Goal: Use online tool/utility: Utilize a website feature to perform a specific function

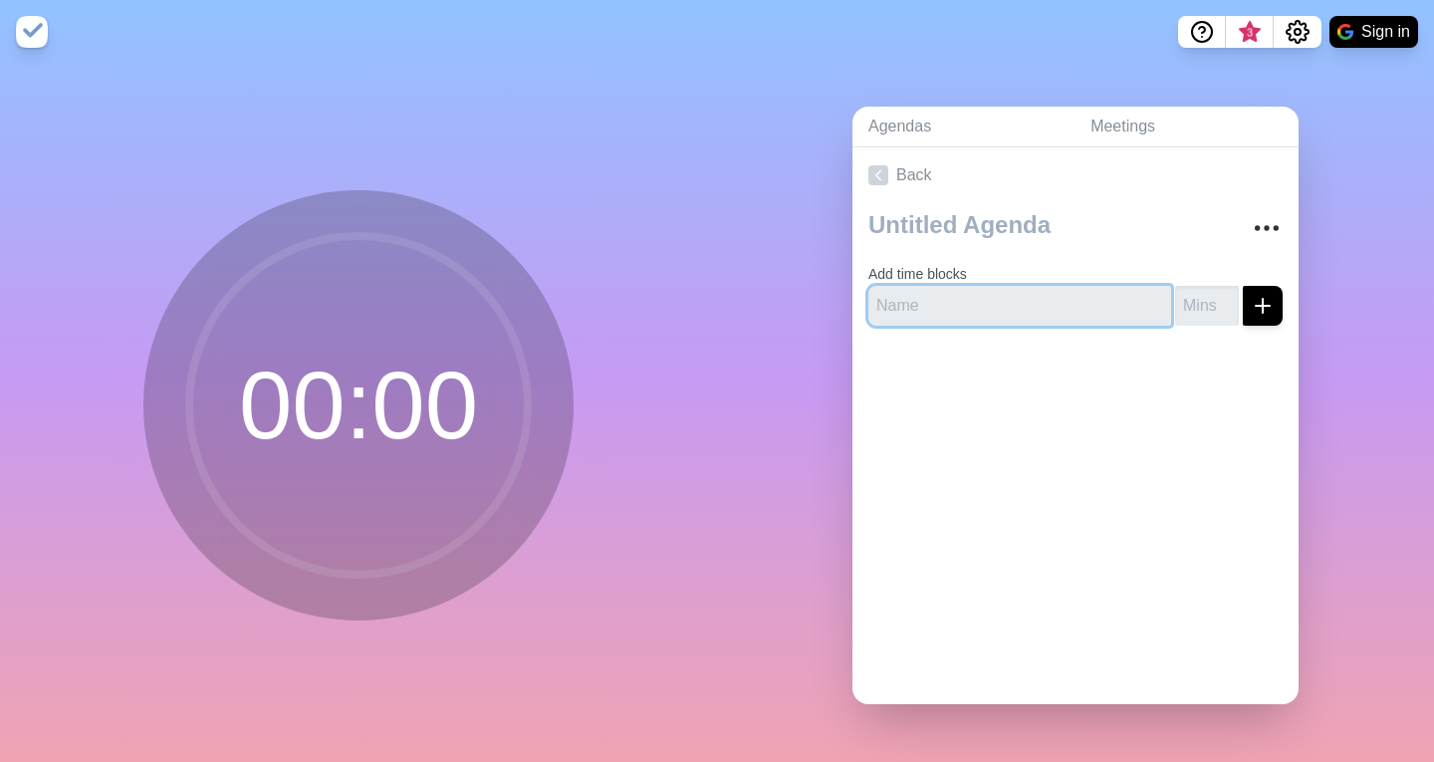
click at [973, 309] on input "text" at bounding box center [1019, 306] width 303 height 40
type input "Lezione"
click at [1196, 286] on input "number" at bounding box center [1207, 306] width 64 height 40
type input "5"
click at [1251, 308] on icon "submit" at bounding box center [1263, 306] width 24 height 24
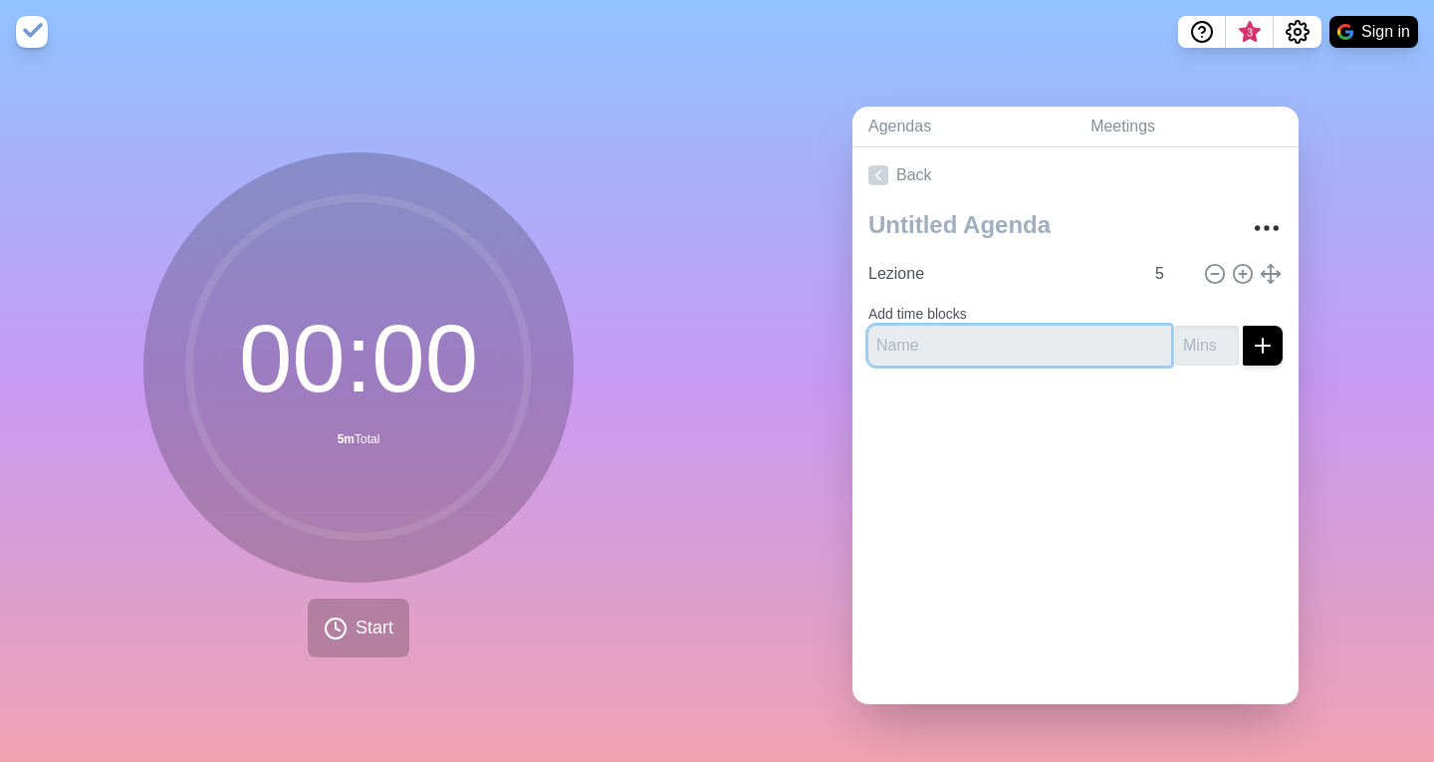
click at [952, 341] on input "text" at bounding box center [1019, 346] width 303 height 40
click at [930, 348] on input "text" at bounding box center [1019, 346] width 303 height 40
click at [1175, 342] on input "number" at bounding box center [1207, 346] width 64 height 40
drag, startPoint x: 1031, startPoint y: 337, endPoint x: 373, endPoint y: 338, distance: 657.2
click at [466, 338] on div "00 : 00 5m Total Start Agendas Meetings Back Lezione 5 Add time blocks Pausa" at bounding box center [717, 413] width 1434 height 698
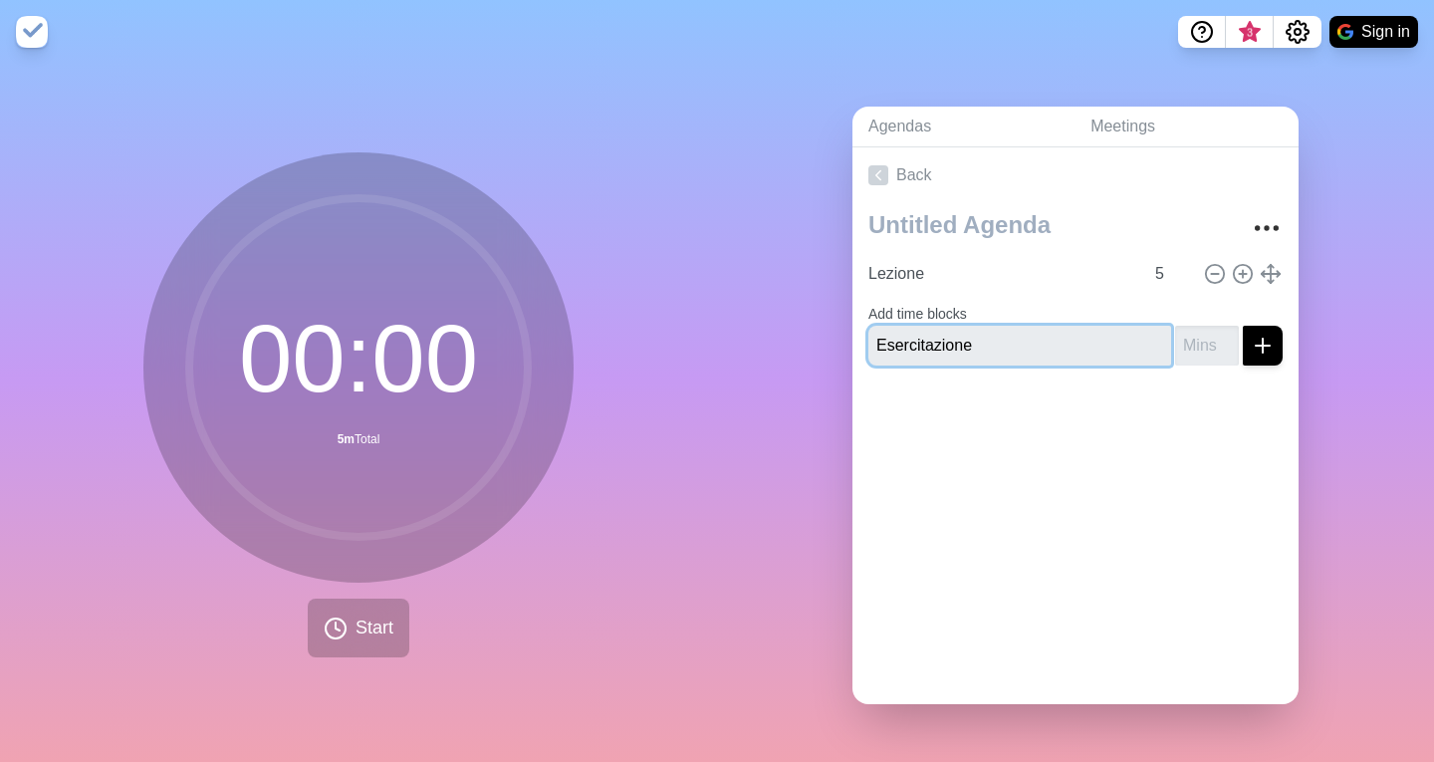
type input "Esercitazione"
type input "10"
click at [1252, 334] on icon "submit" at bounding box center [1263, 346] width 24 height 24
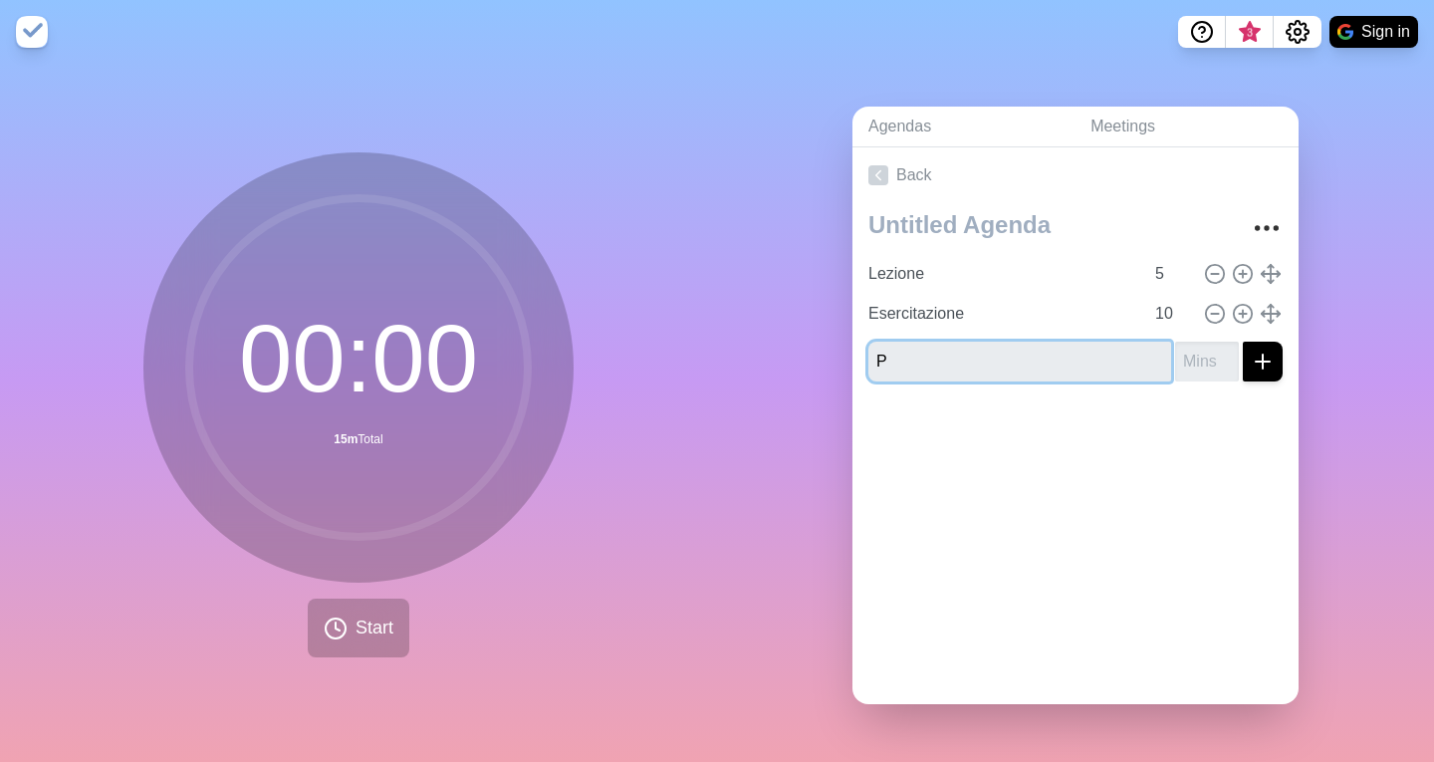
click at [970, 360] on input "P" at bounding box center [1019, 362] width 303 height 40
type input "Pausa"
type input "5"
click at [1251, 362] on icon "submit" at bounding box center [1263, 362] width 24 height 24
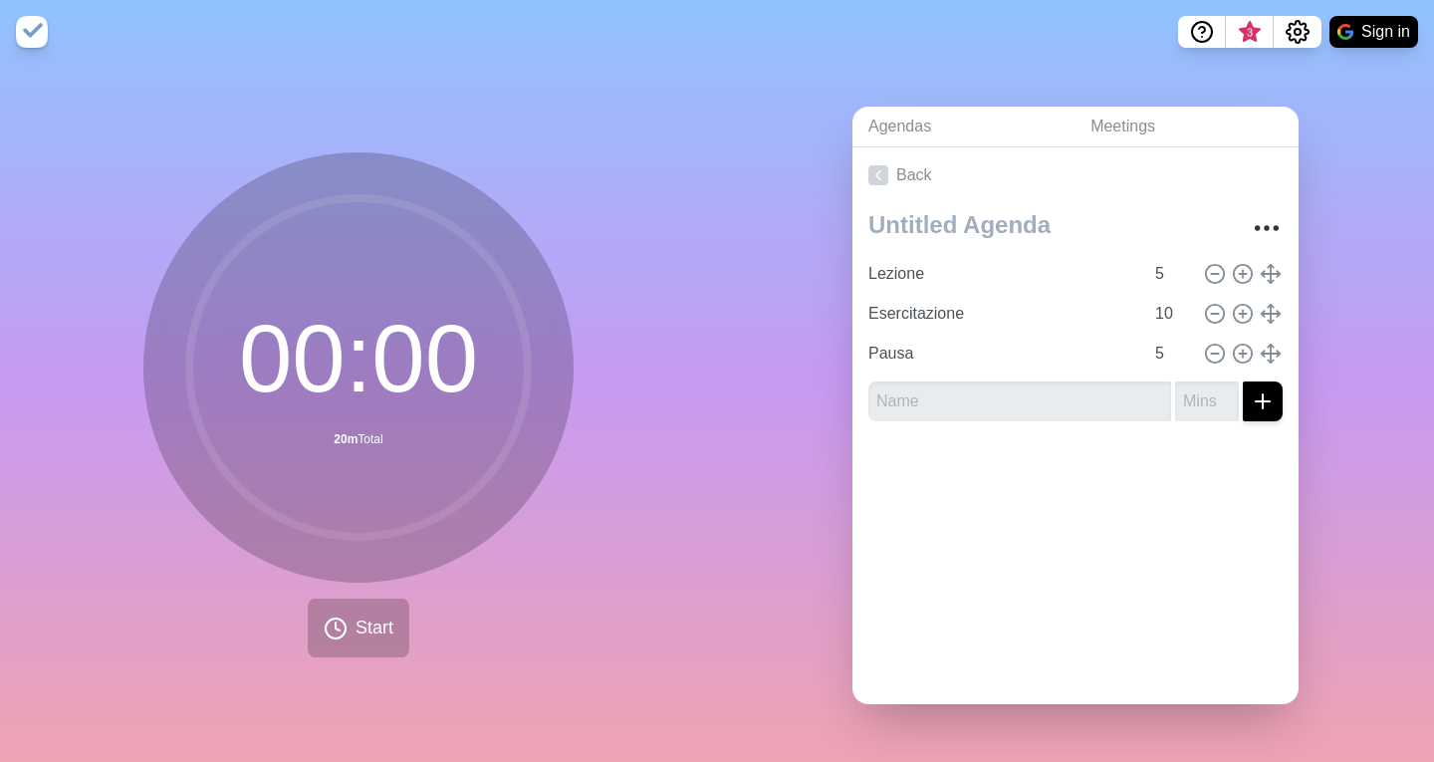
drag, startPoint x: 973, startPoint y: 525, endPoint x: 905, endPoint y: 330, distance: 206.6
click at [973, 524] on div "Back Lezione 5 Esercitazione 10 Pausa 5" at bounding box center [1075, 425] width 446 height 557
click at [397, 626] on button "Start" at bounding box center [359, 627] width 102 height 59
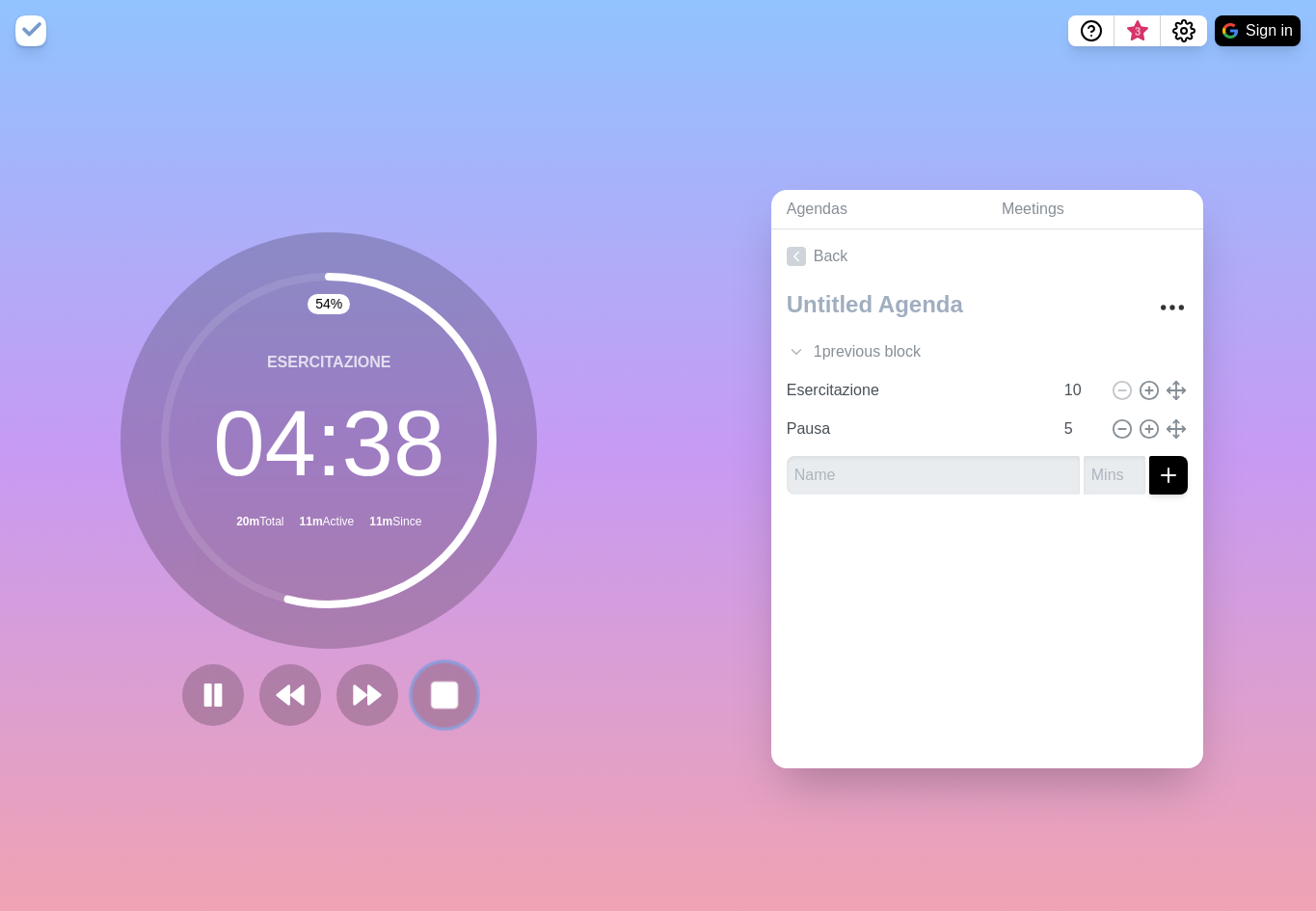
click at [420, 680] on button at bounding box center [444, 694] width 65 height 65
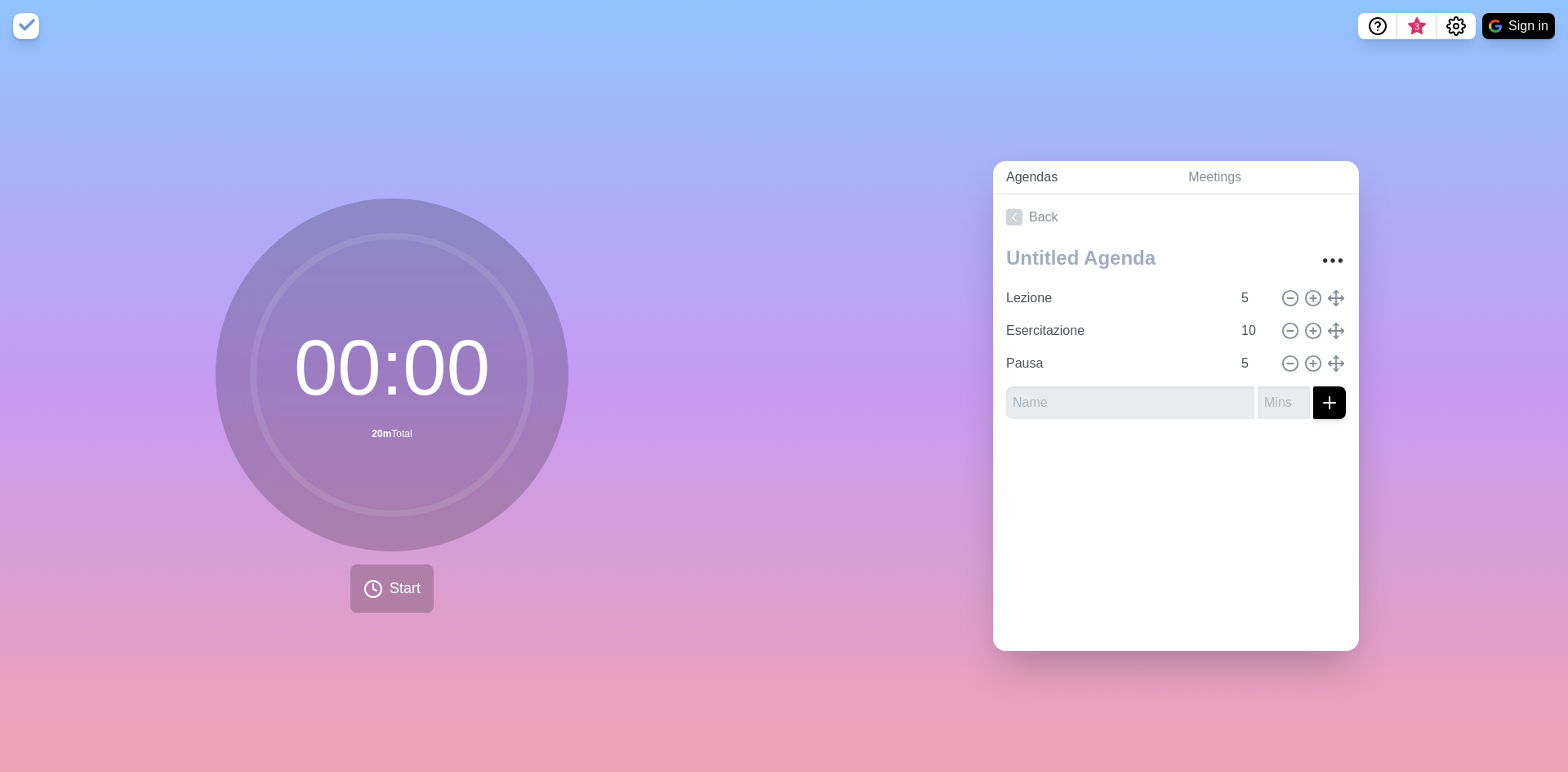
click at [1075, 171] on link "Agendas" at bounding box center [1084, 177] width 182 height 34
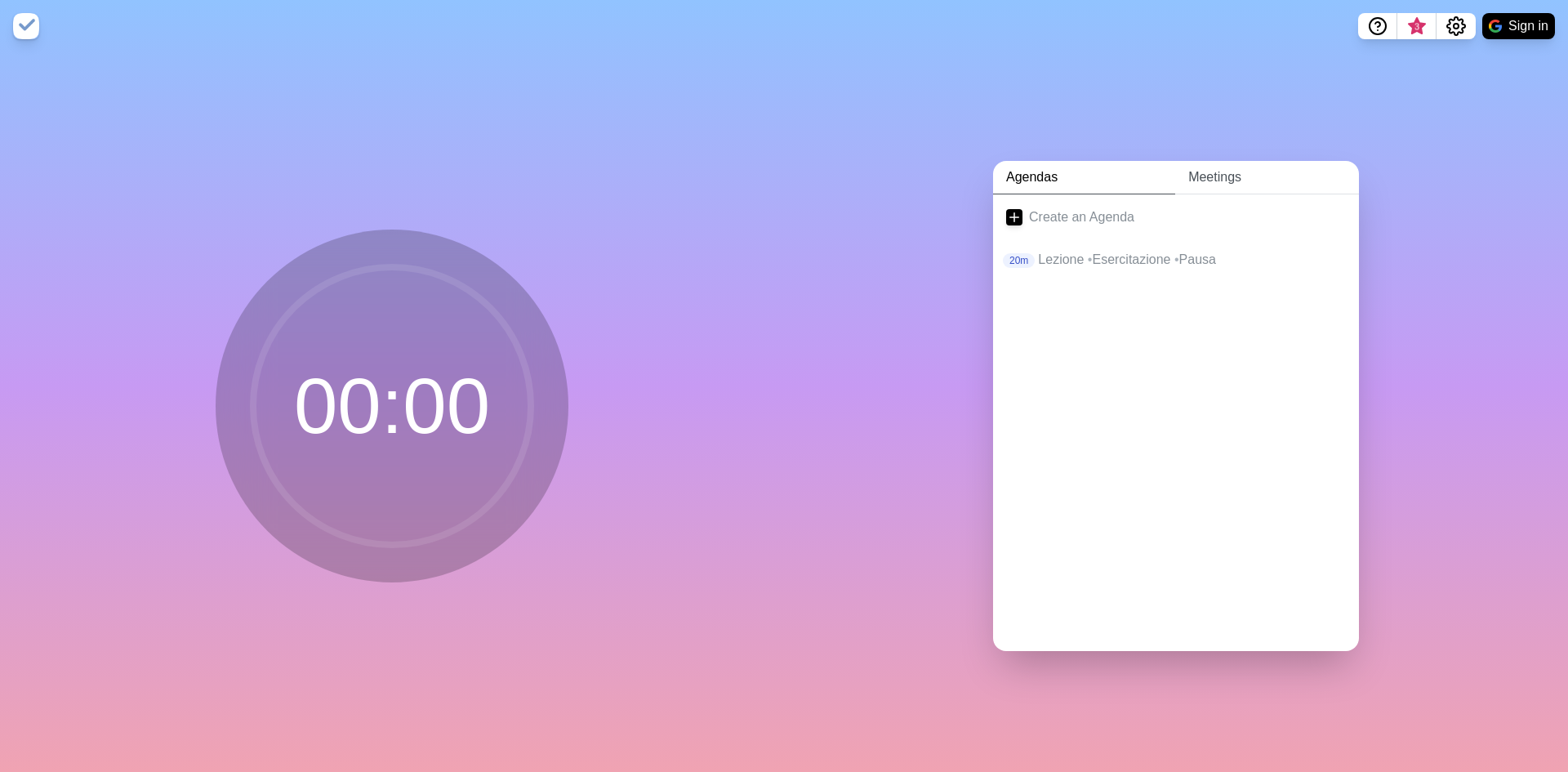
click at [1175, 177] on link "Meetings" at bounding box center [1267, 177] width 184 height 34
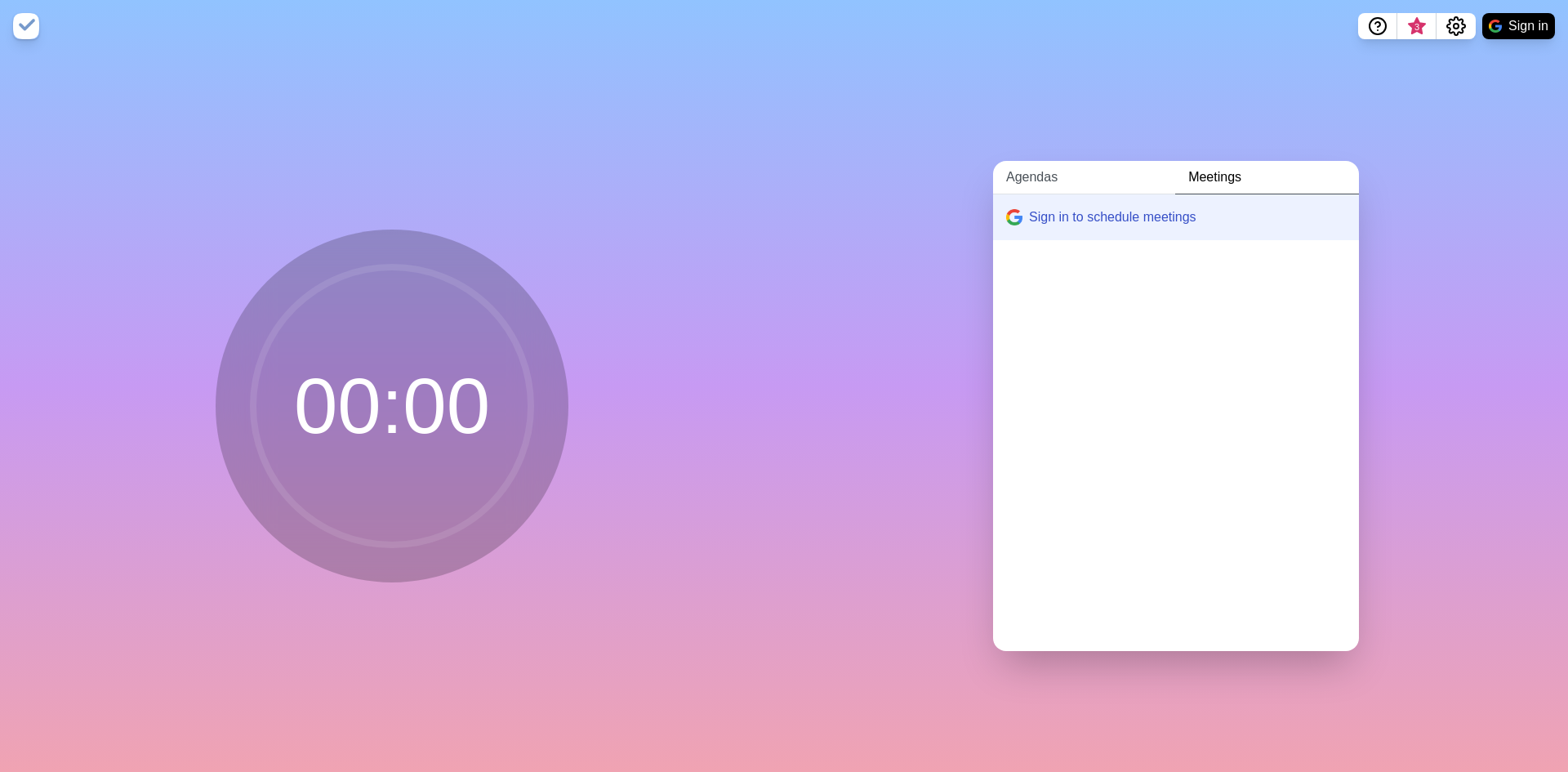
click at [1091, 164] on link "Agendas" at bounding box center [1084, 177] width 182 height 34
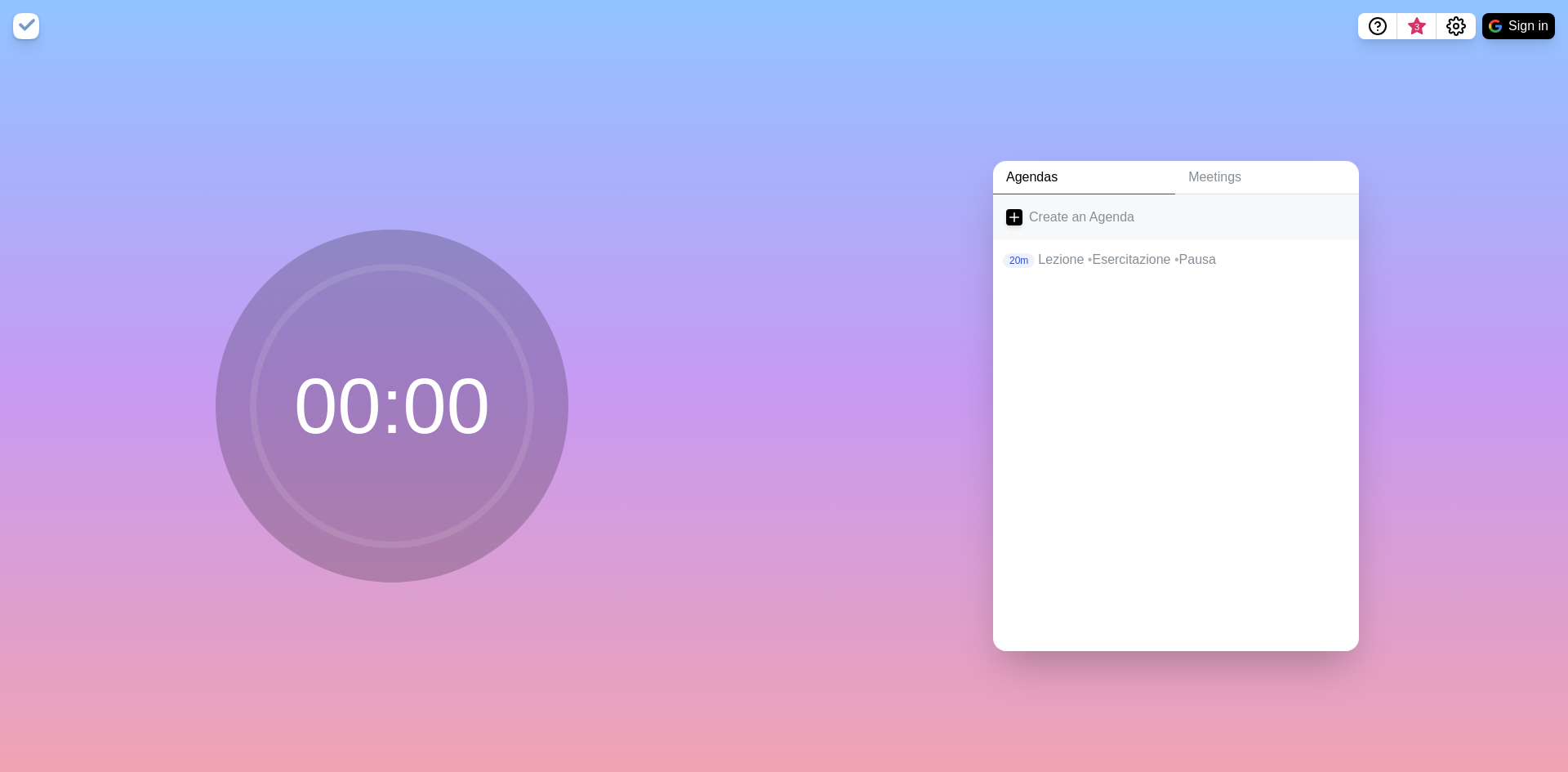
click at [1105, 209] on link "Create an Agenda" at bounding box center [1176, 217] width 366 height 46
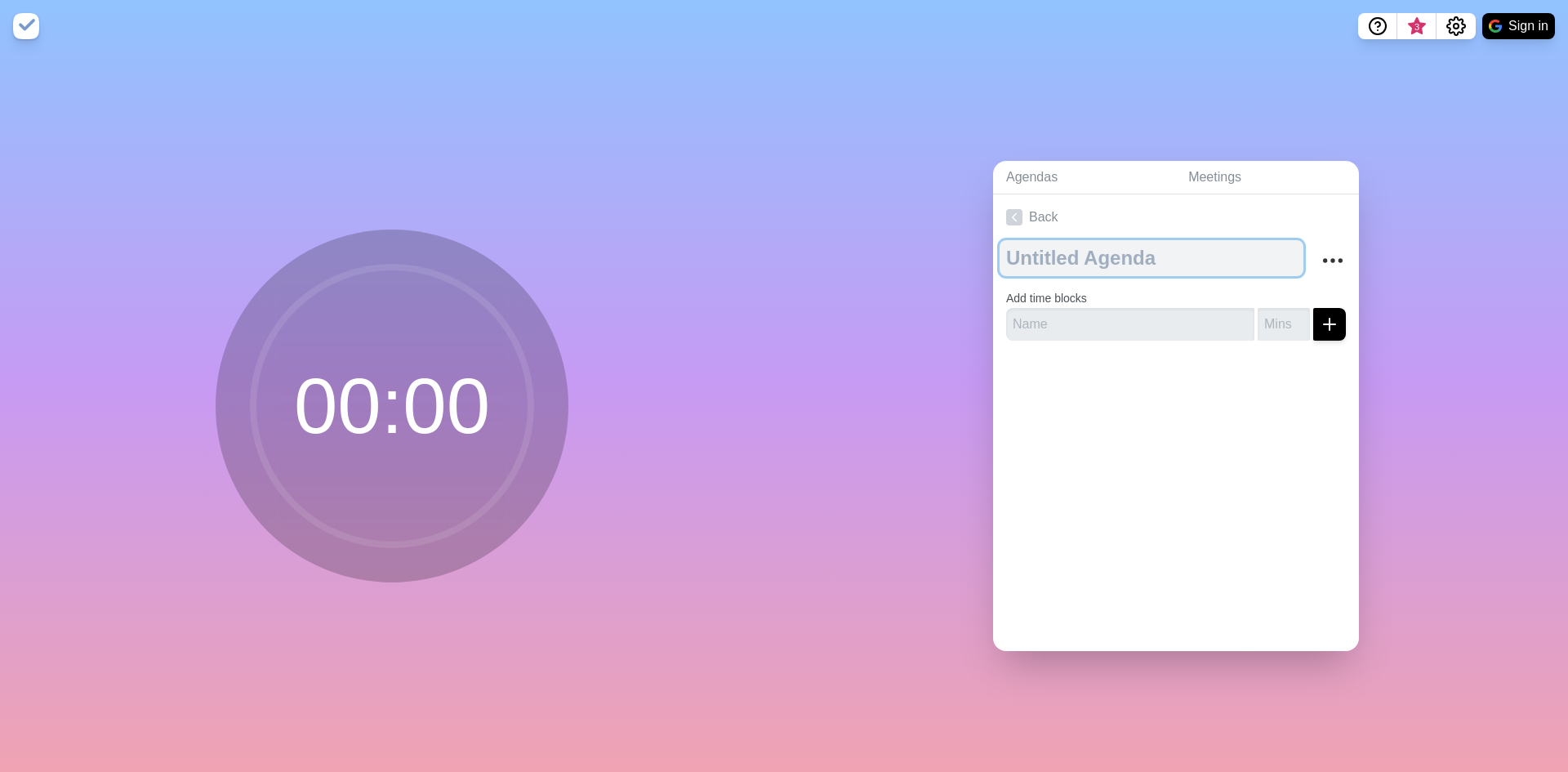
click at [1133, 243] on textarea at bounding box center [1151, 258] width 303 height 36
type textarea "Lezione di [DATE]"
click at [1054, 210] on link "Back" at bounding box center [1176, 217] width 366 height 46
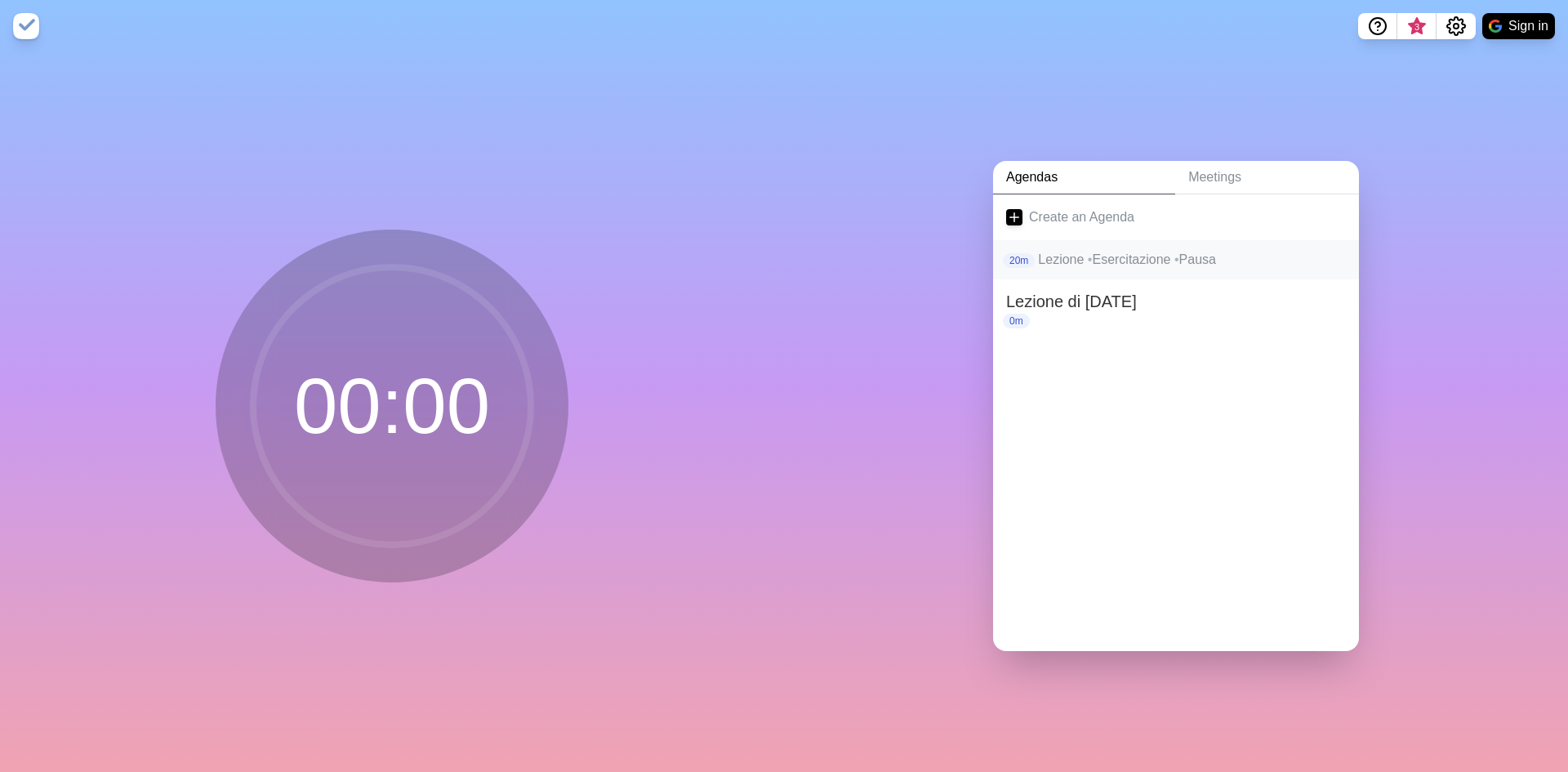
click at [1096, 256] on p "Lezione • Esercitazione • Pausa" at bounding box center [1192, 260] width 308 height 20
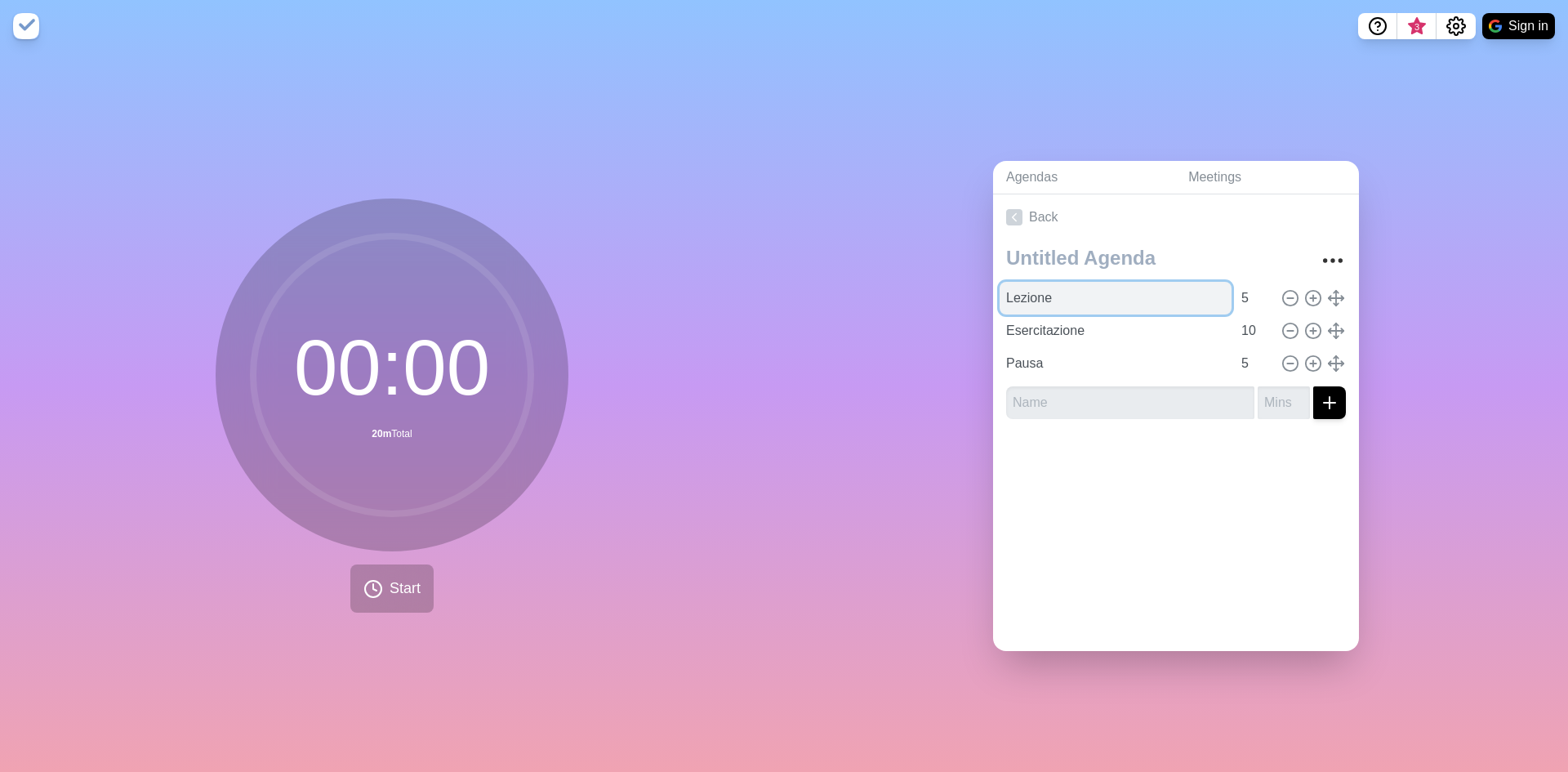
click at [1153, 295] on input "Lezione" at bounding box center [1115, 299] width 232 height 33
click at [1175, 441] on div at bounding box center [1176, 465] width 366 height 66
click at [408, 456] on circle at bounding box center [392, 375] width 278 height 278
click at [400, 588] on span "Start" at bounding box center [405, 588] width 31 height 22
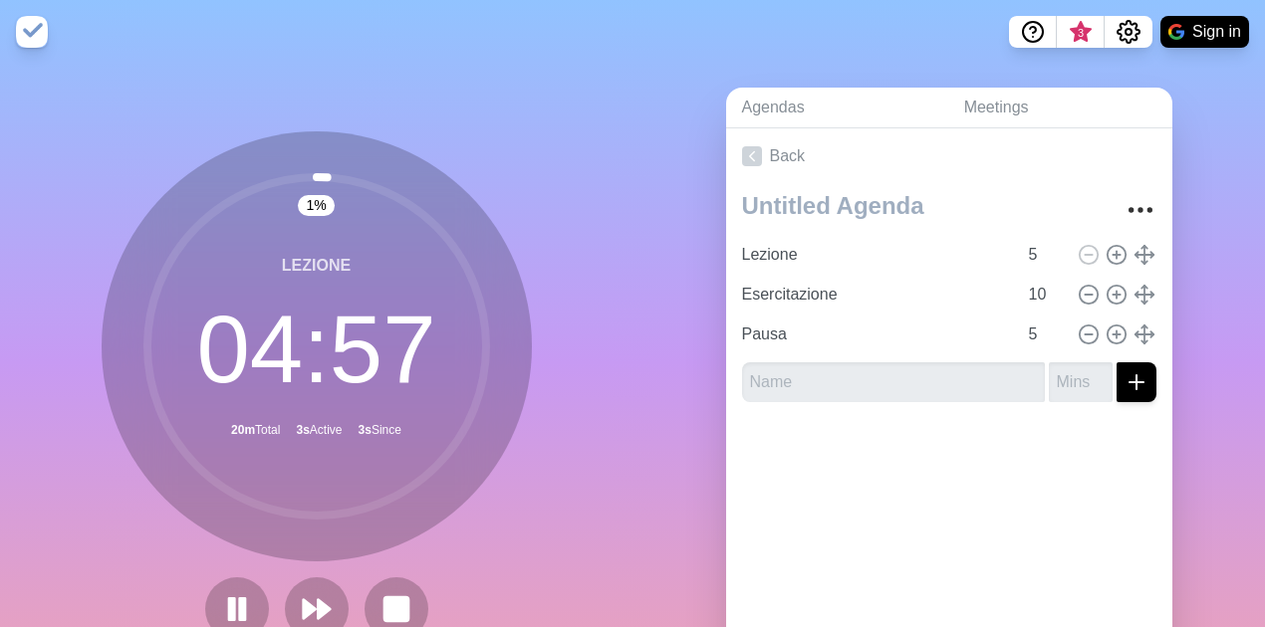
scroll to position [66, 0]
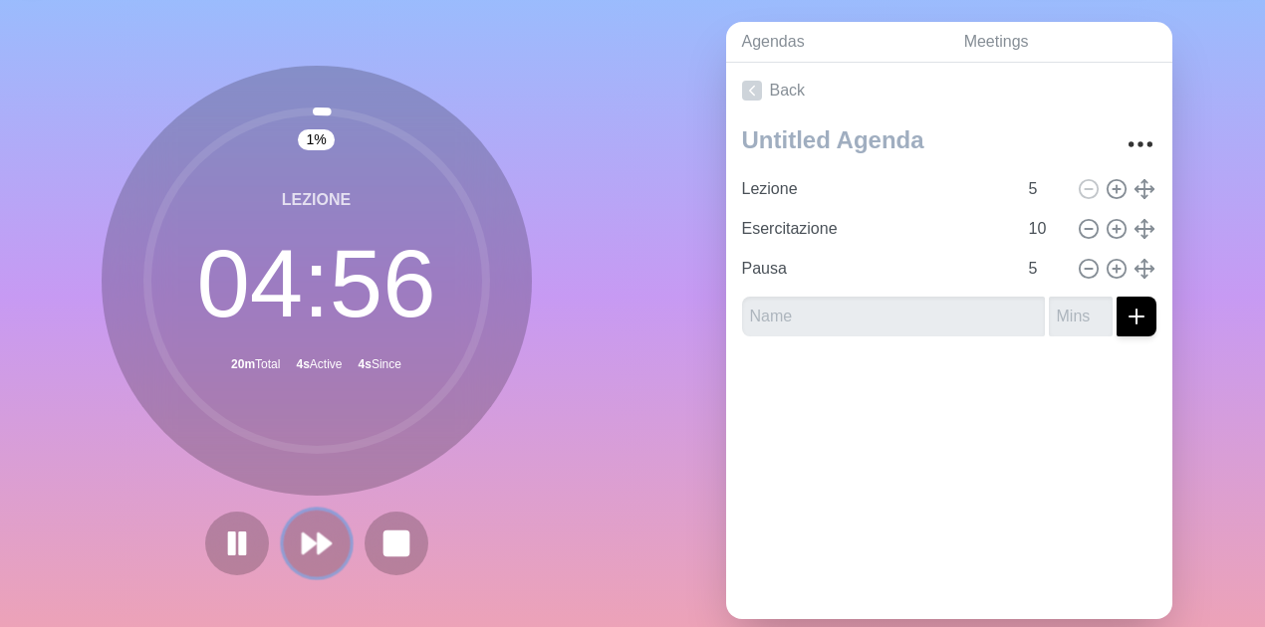
click at [323, 539] on icon at bounding box center [317, 544] width 34 height 34
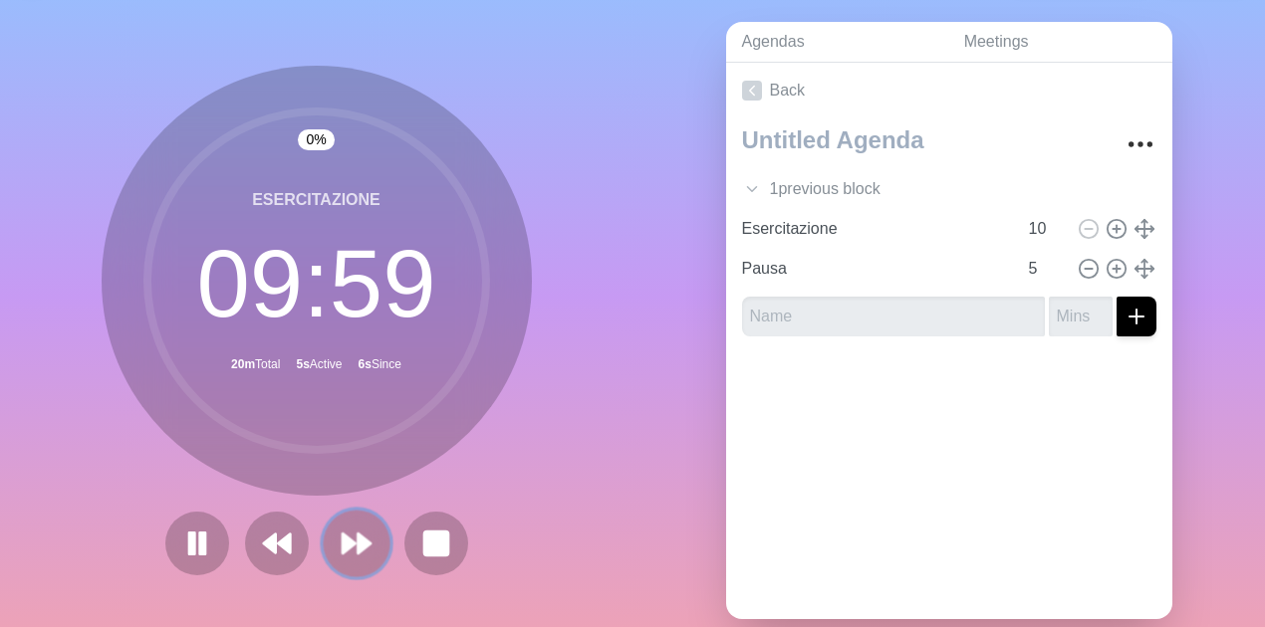
click at [343, 538] on polygon at bounding box center [349, 544] width 13 height 20
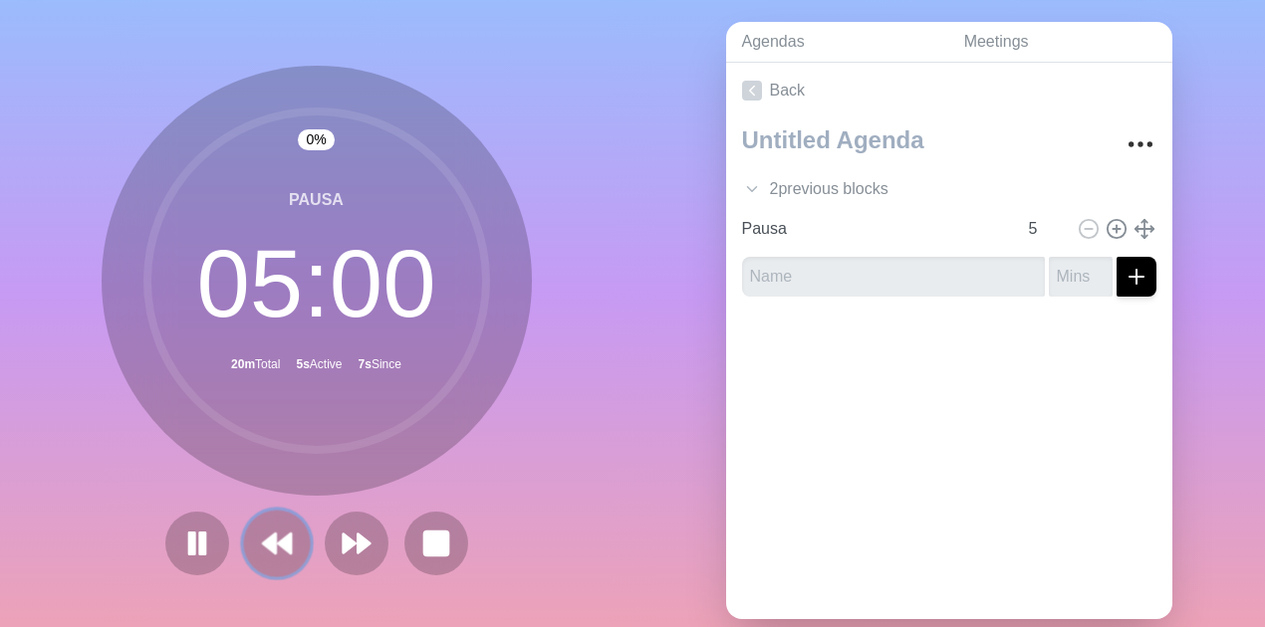
click at [283, 546] on polygon at bounding box center [284, 544] width 13 height 20
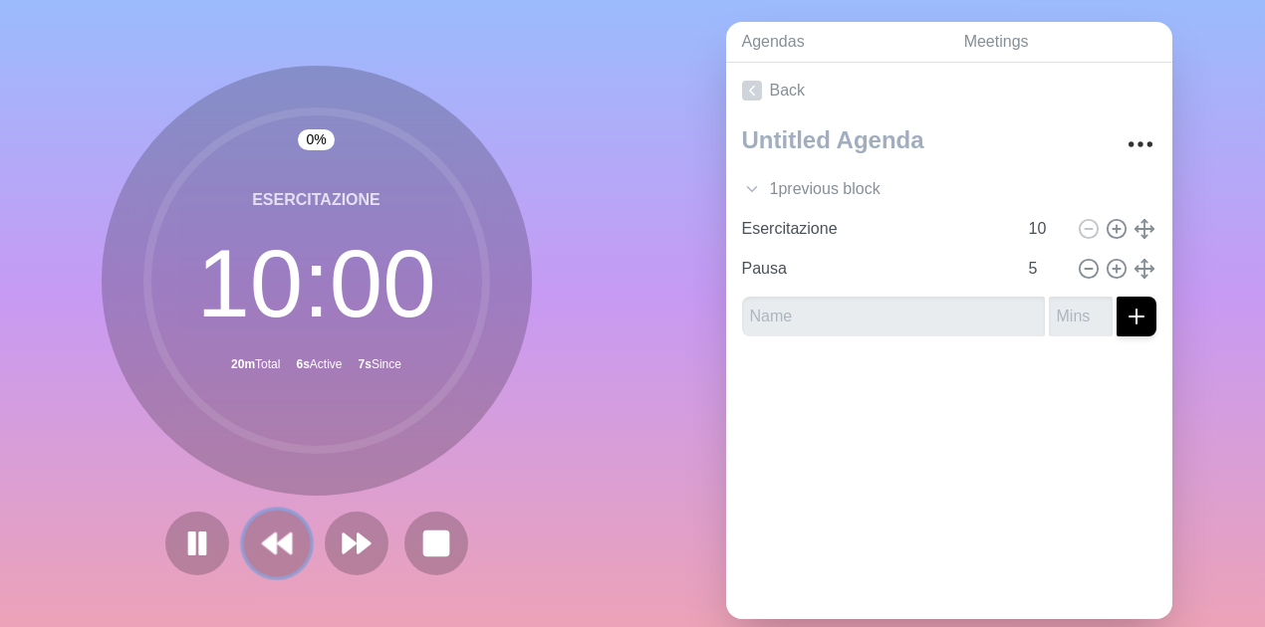
click at [283, 546] on polygon at bounding box center [284, 544] width 13 height 20
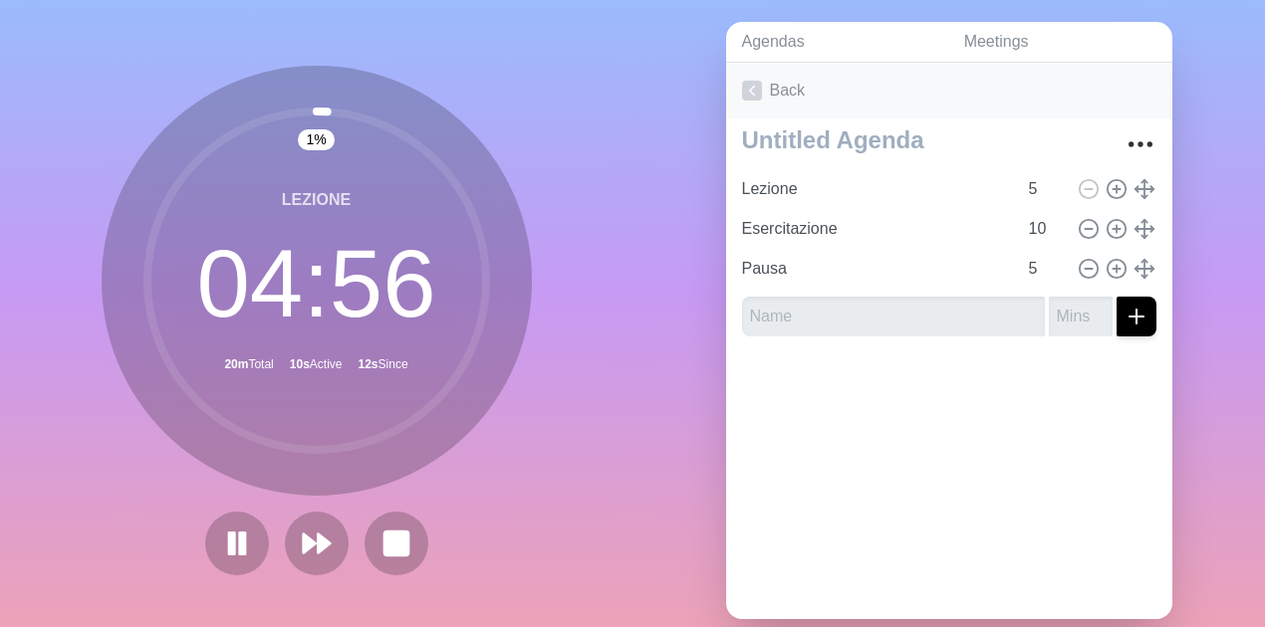
click at [747, 88] on icon at bounding box center [752, 91] width 20 height 20
